Goal: Information Seeking & Learning: Learn about a topic

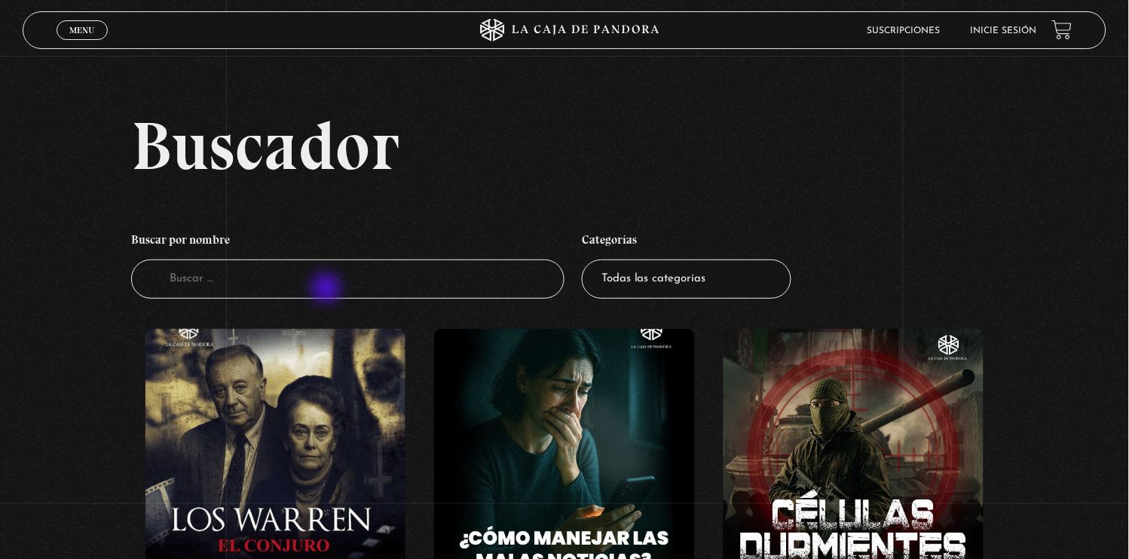
click at [328, 289] on input "Buscador" at bounding box center [347, 279] width 433 height 40
type input "incubus"
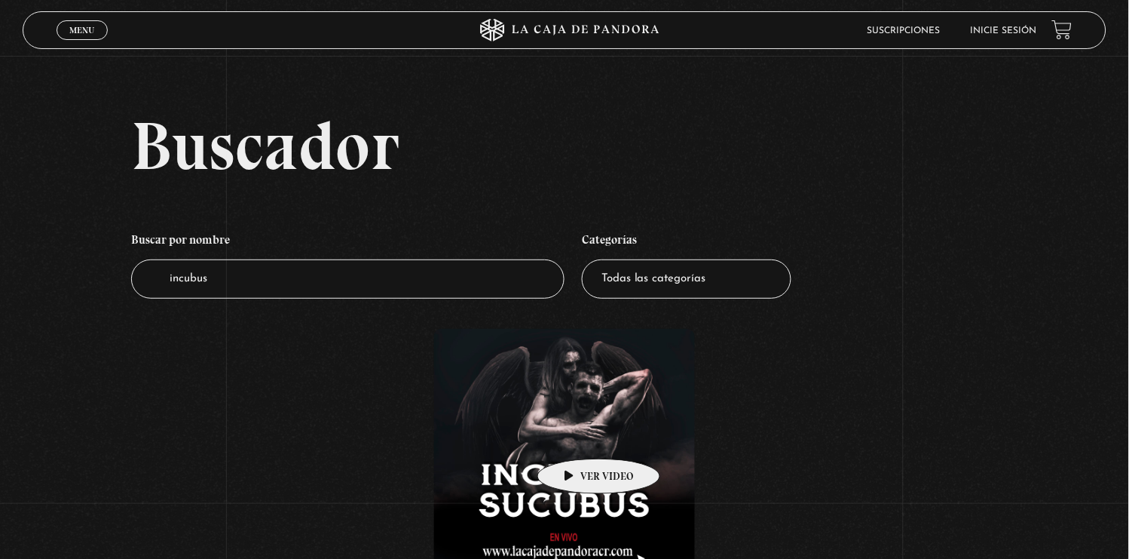
click at [575, 436] on figure at bounding box center [564, 464] width 260 height 271
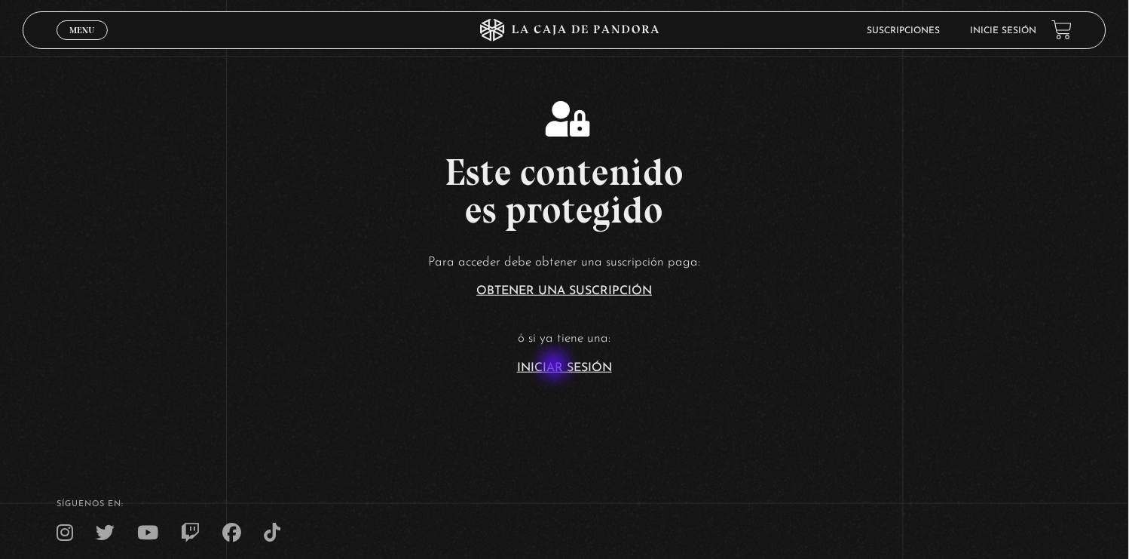
click at [556, 366] on link "Iniciar Sesión" at bounding box center [564, 368] width 95 height 12
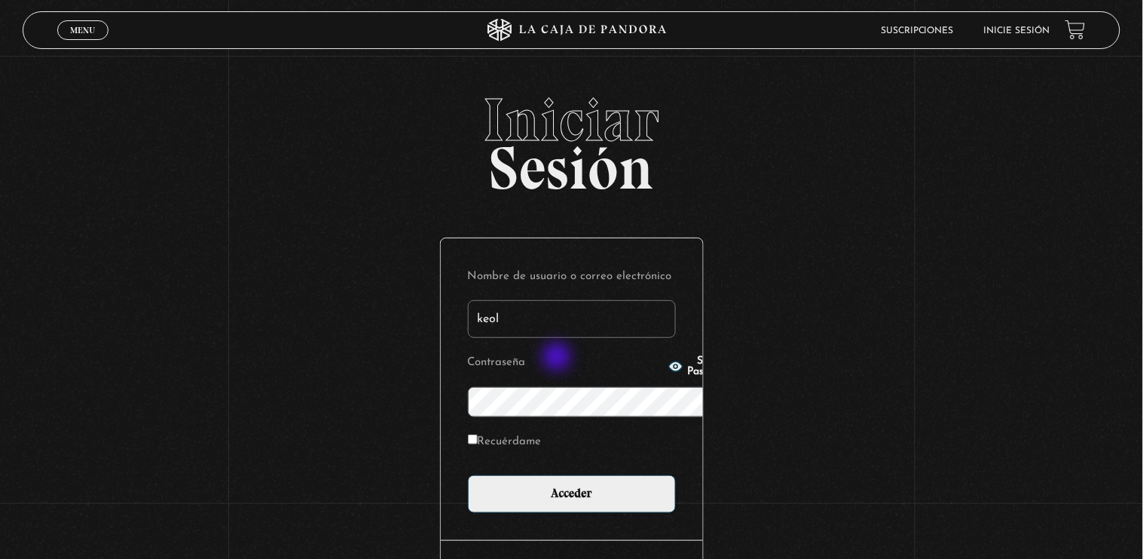
type input "keolguinm@gmail.com"
click at [468, 475] on input "Acceder" at bounding box center [572, 494] width 208 height 38
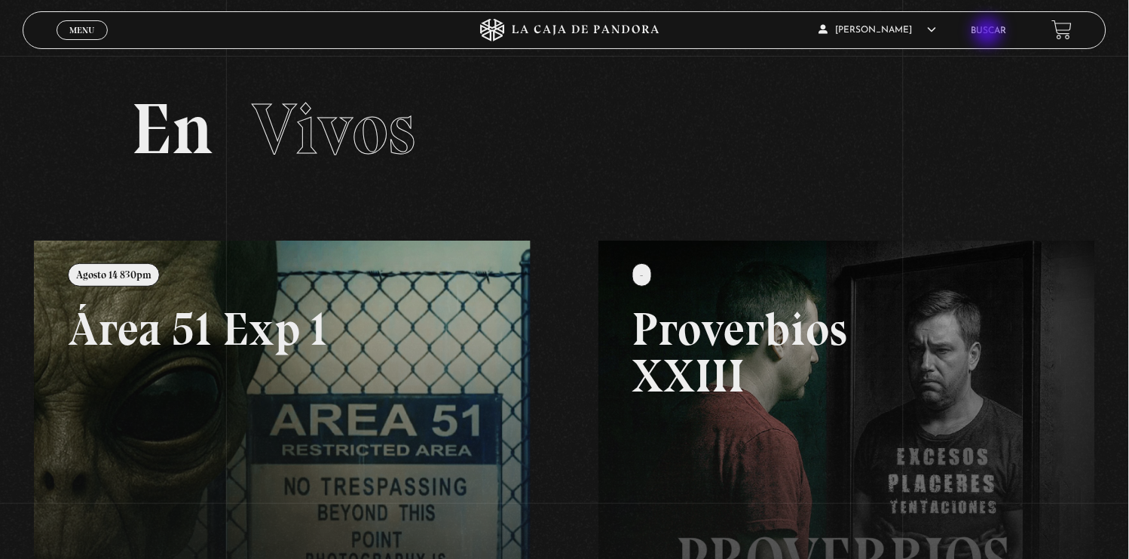
click at [990, 33] on link "Buscar" at bounding box center [989, 30] width 35 height 9
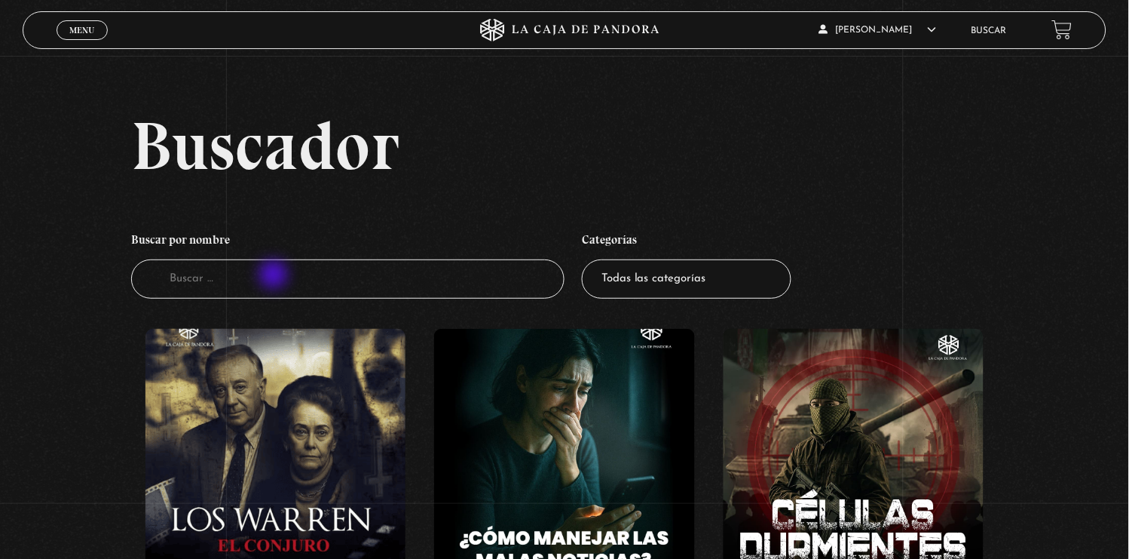
click at [275, 277] on input "Buscador" at bounding box center [347, 279] width 433 height 40
type input "incubus"
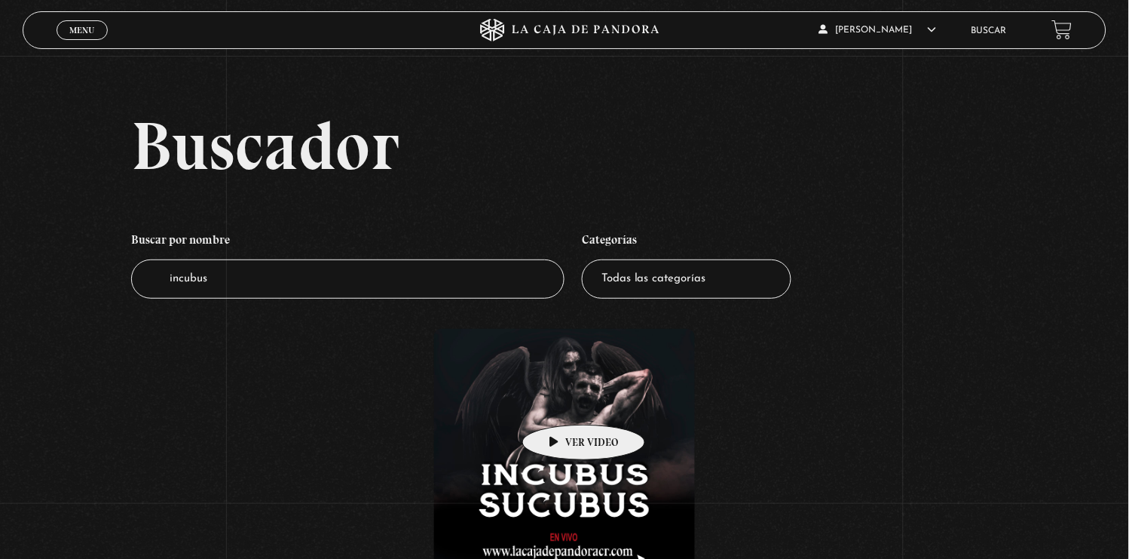
click at [560, 402] on figure at bounding box center [564, 464] width 260 height 271
